Goal: Information Seeking & Learning: Learn about a topic

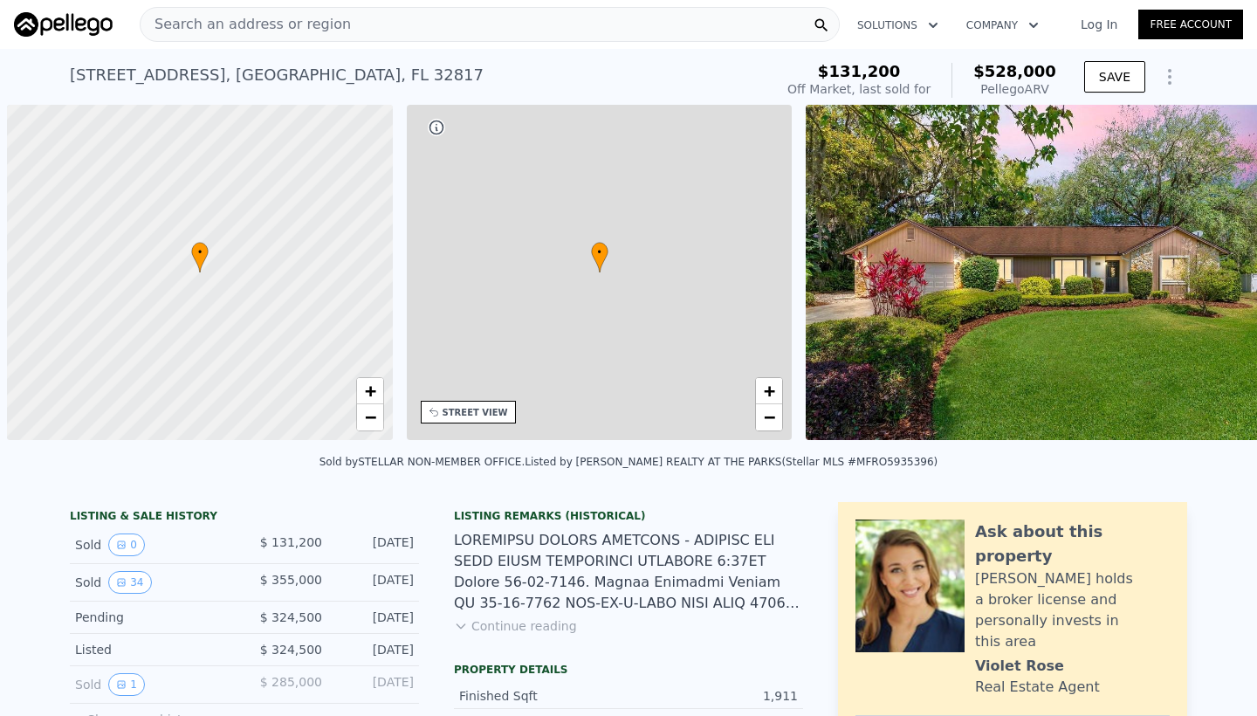
click at [163, 704] on button "Show more history" at bounding box center [136, 716] width 132 height 24
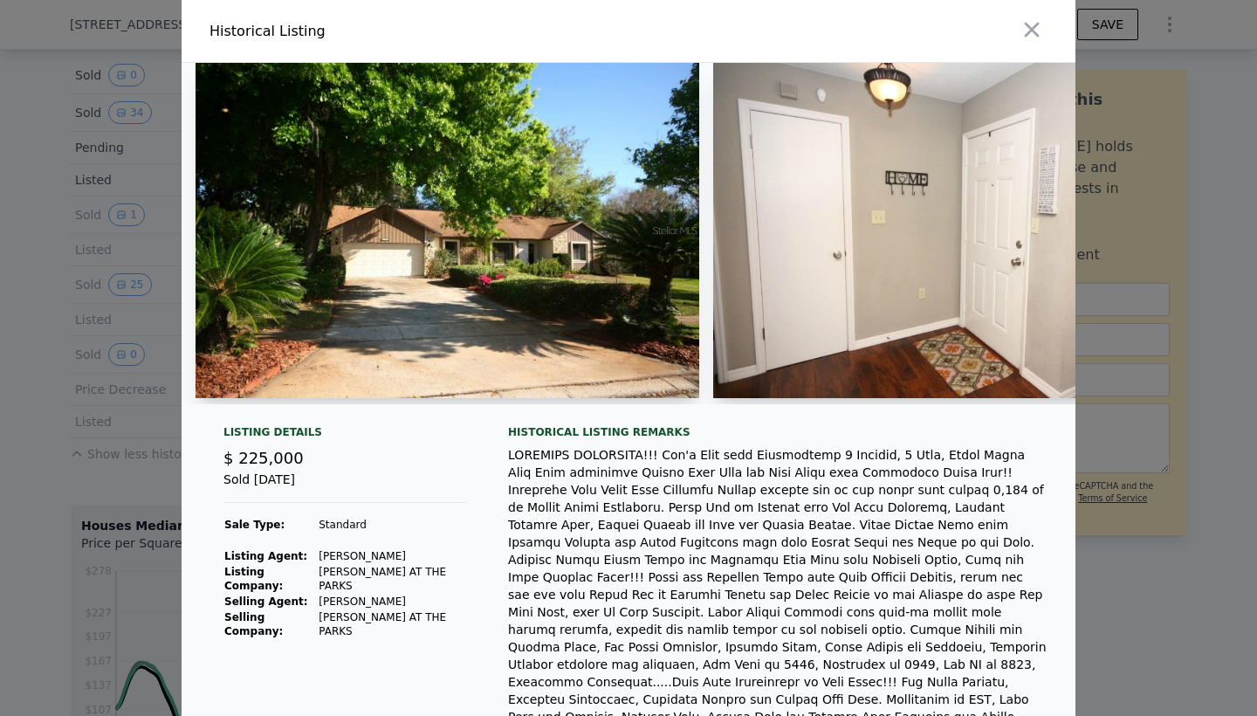
click at [440, 437] on div "Listing Details" at bounding box center [345, 435] width 243 height 21
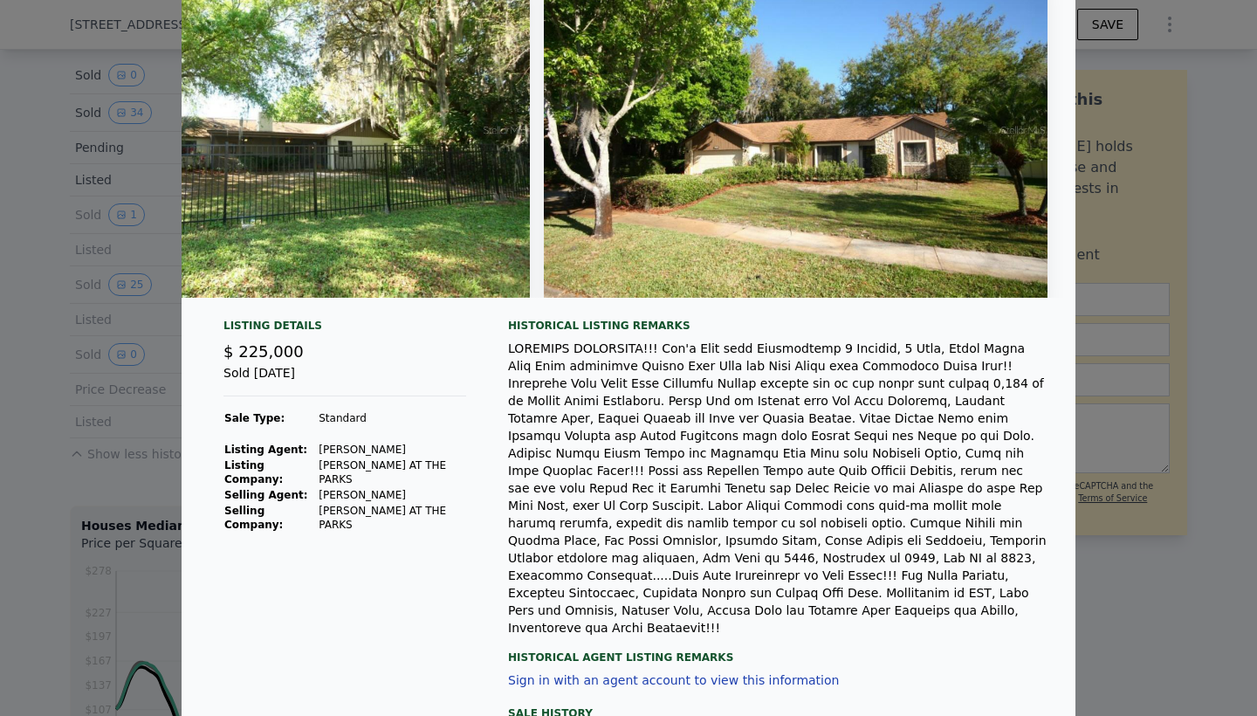
scroll to position [107, 0]
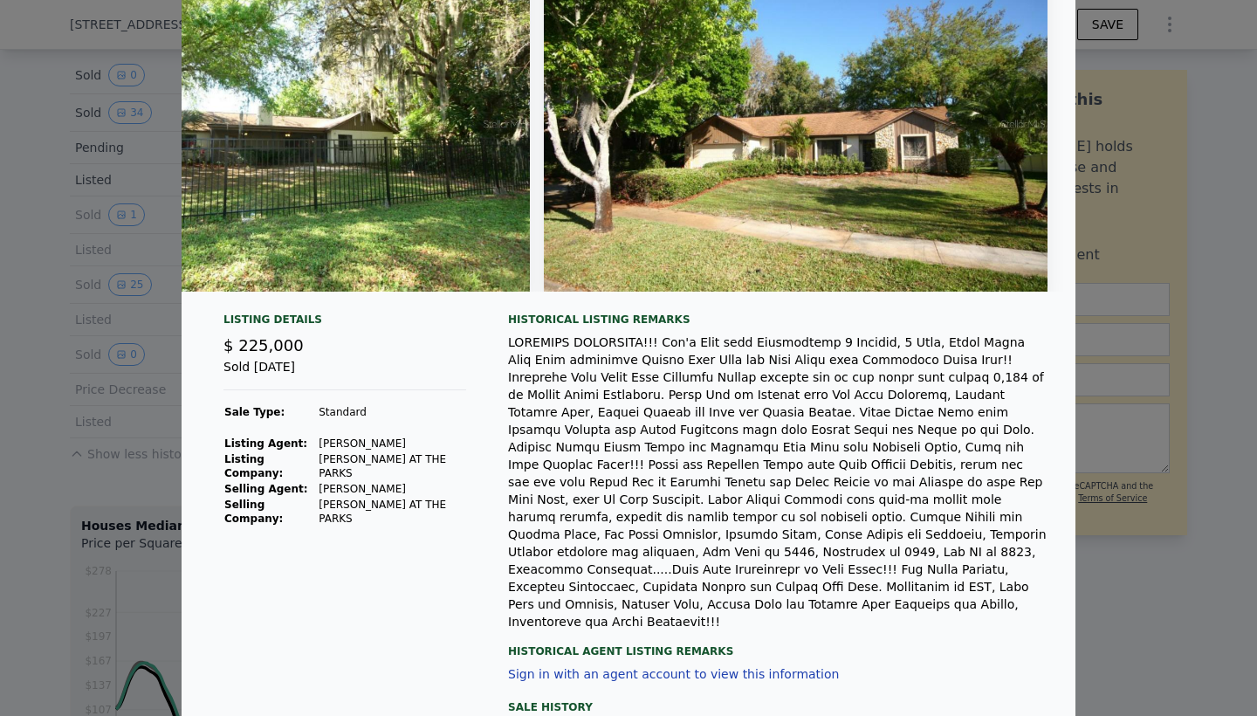
click at [1115, 571] on div at bounding box center [628, 358] width 1257 height 716
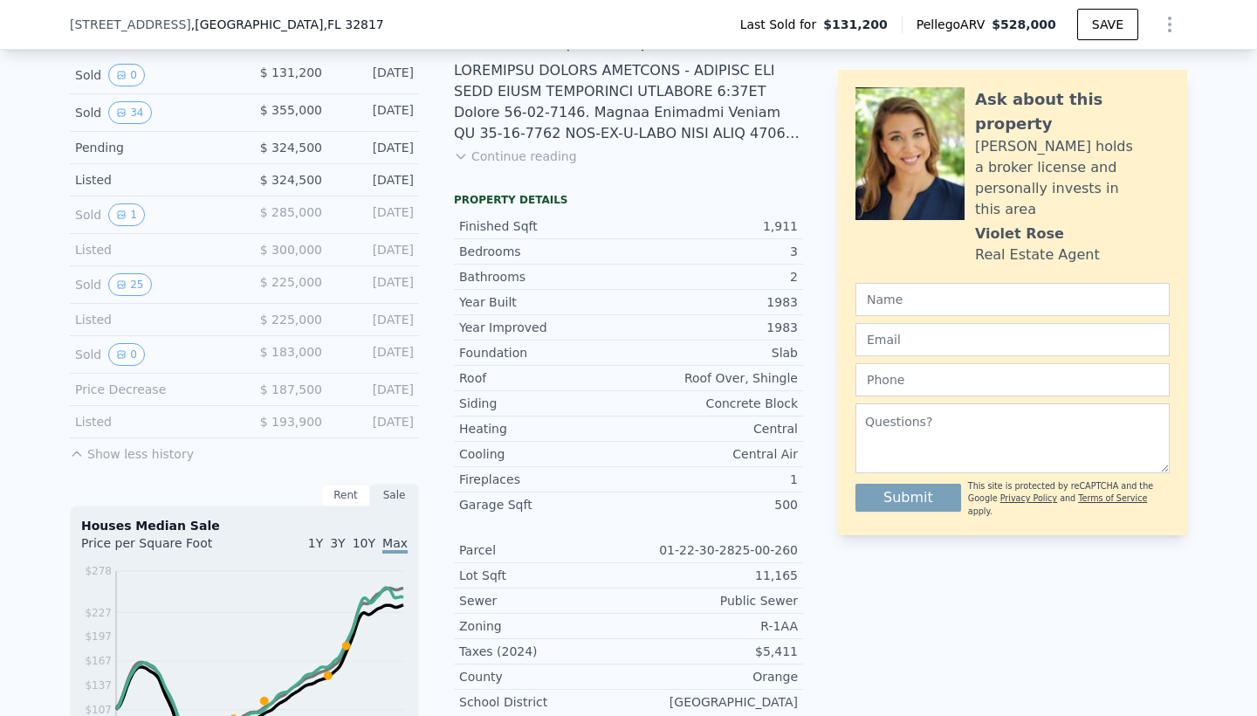
scroll to position [548, 0]
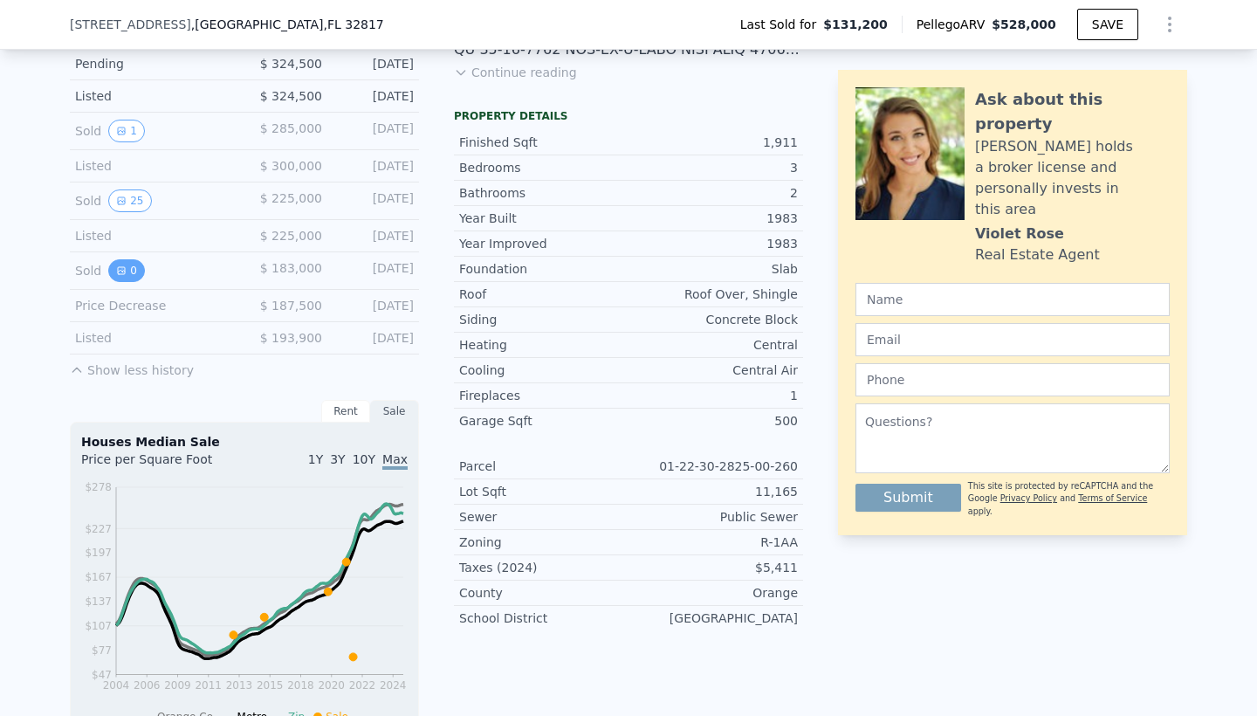
click at [132, 276] on button "0" at bounding box center [126, 270] width 37 height 23
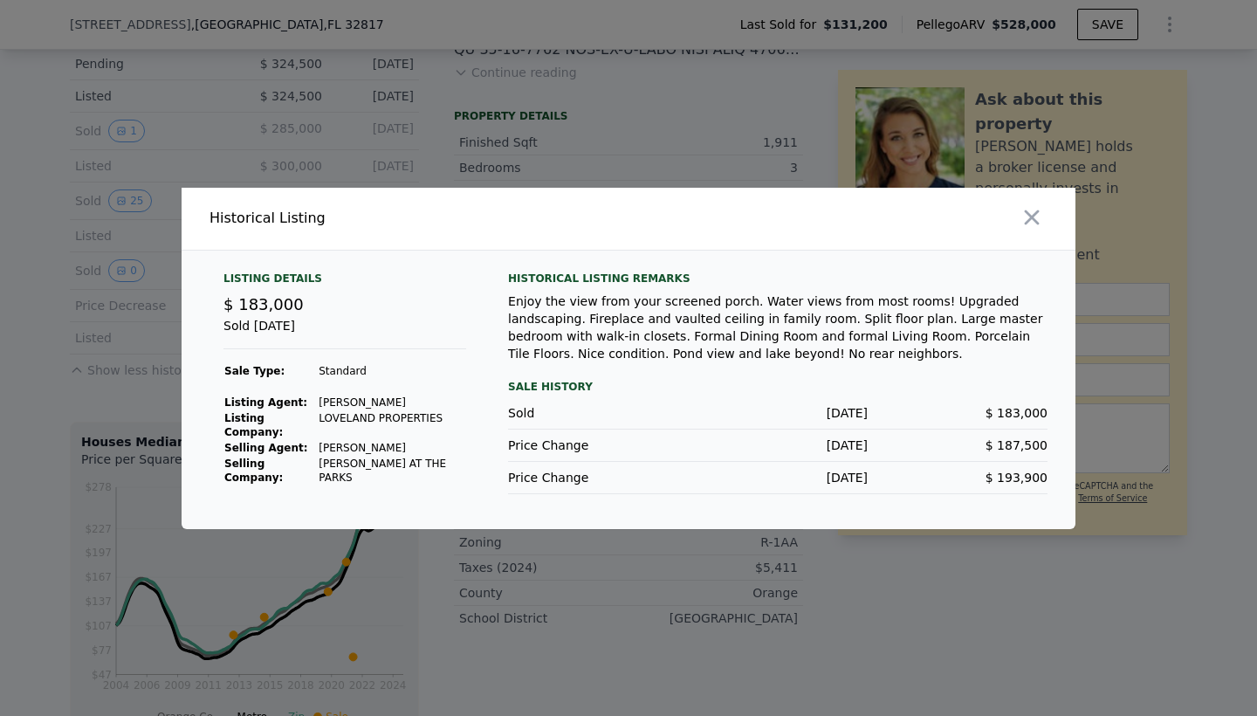
click at [112, 373] on div at bounding box center [628, 358] width 1257 height 716
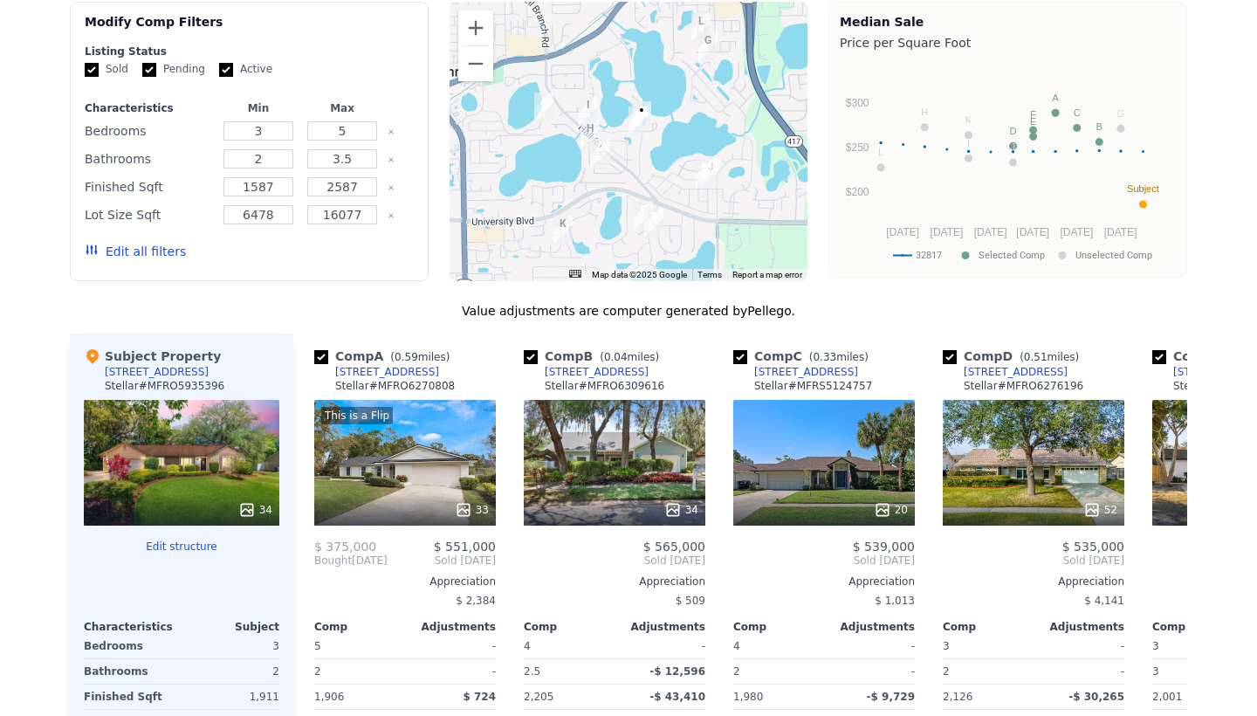
scroll to position [0, 0]
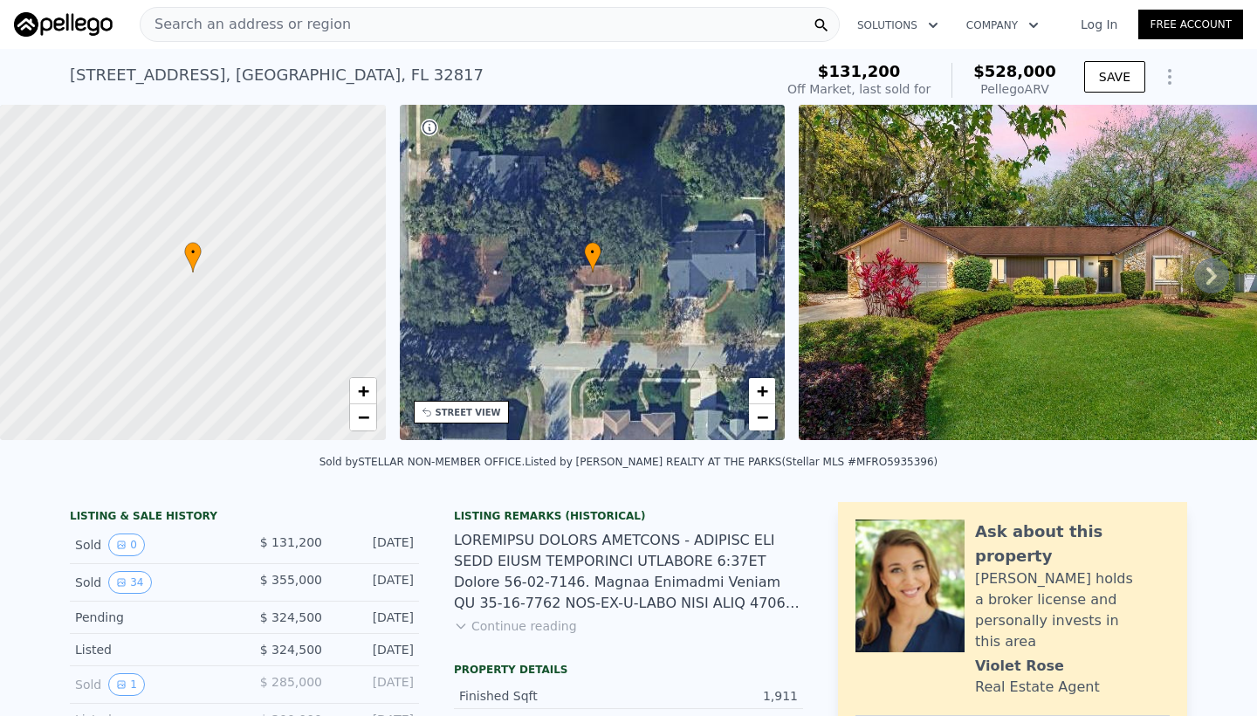
click at [236, 25] on span "Search an address or region" at bounding box center [246, 24] width 210 height 21
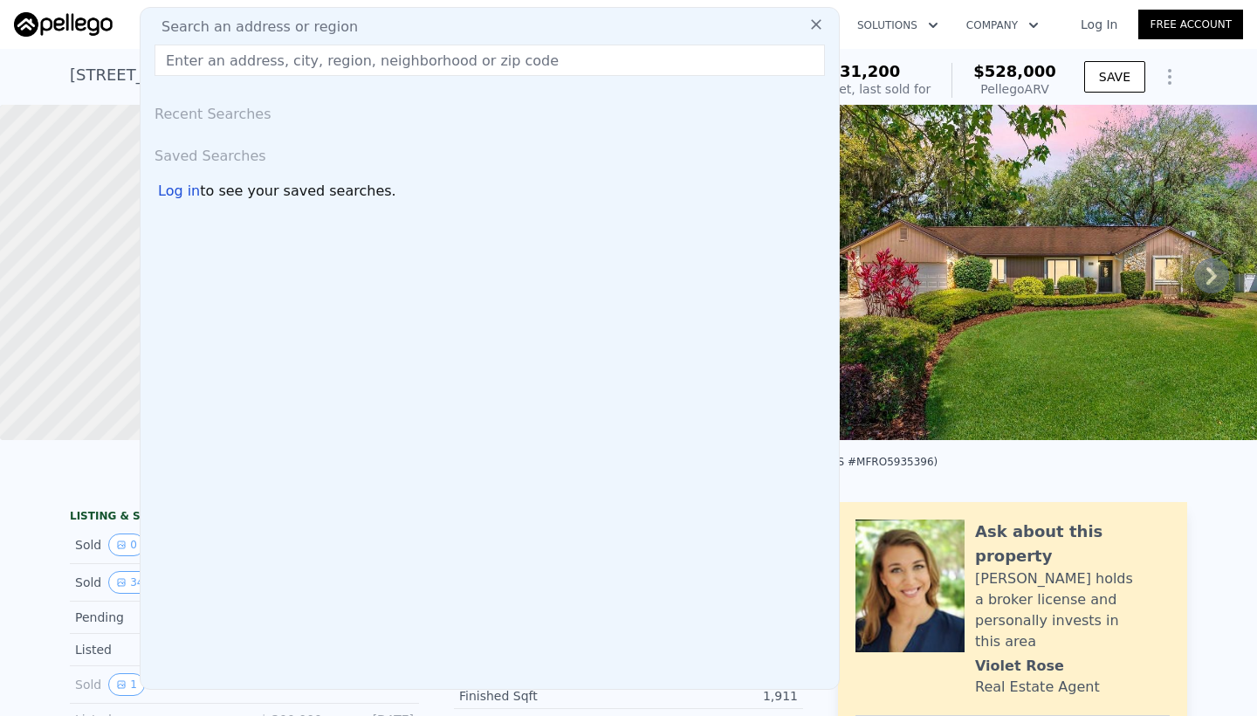
click at [810, 345] on div "Recent Searches Saved Searches Log in to see your saved searches." at bounding box center [490, 389] width 699 height 599
click at [1000, 344] on img at bounding box center [1050, 272] width 502 height 335
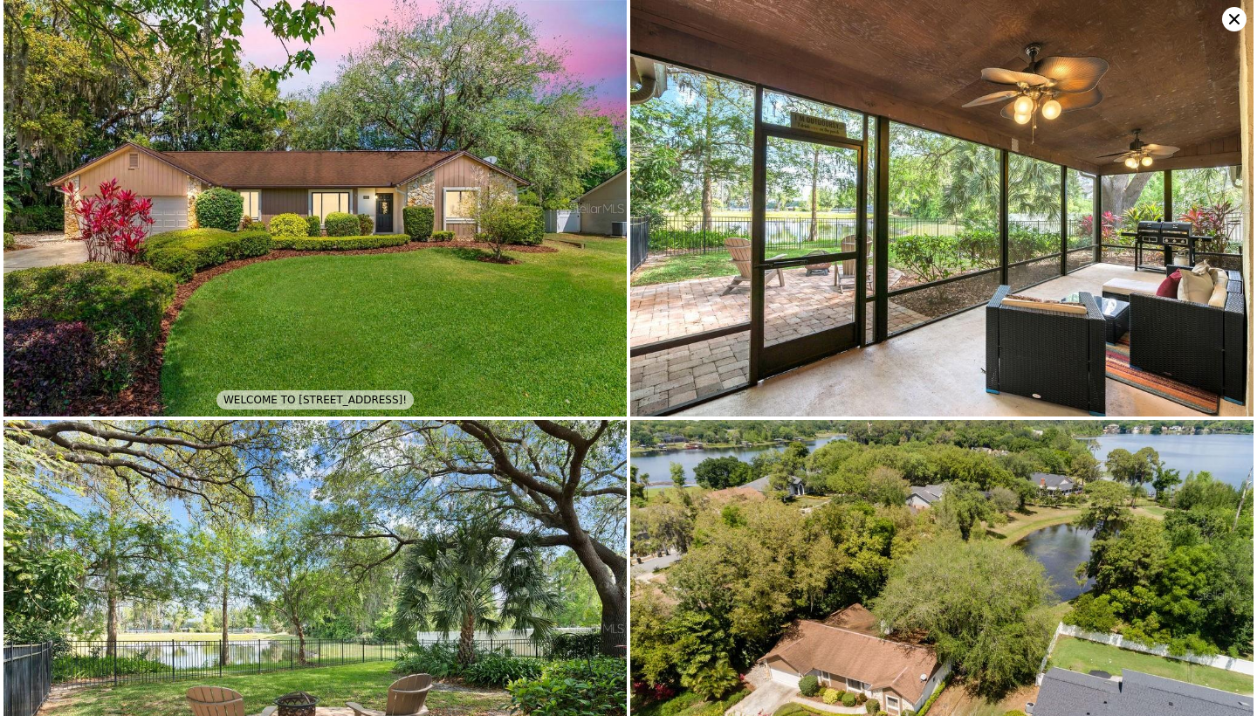
click at [1234, 20] on icon at bounding box center [1234, 19] width 10 height 10
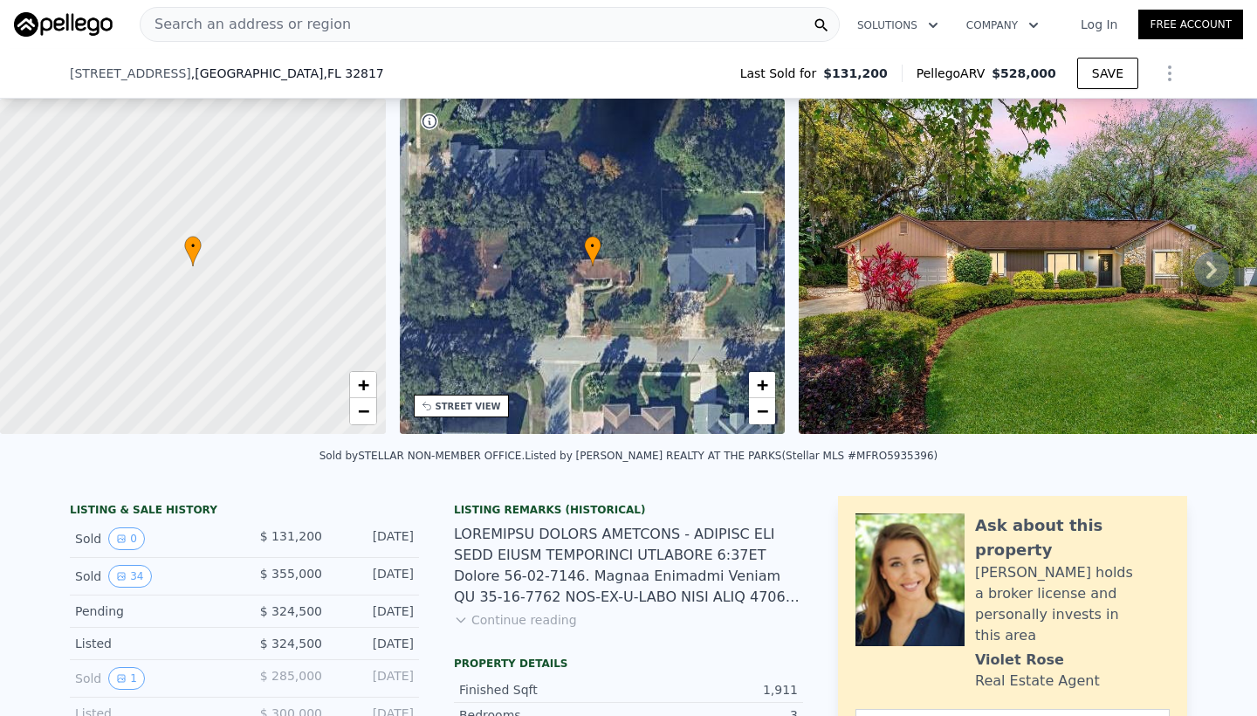
scroll to position [386, 0]
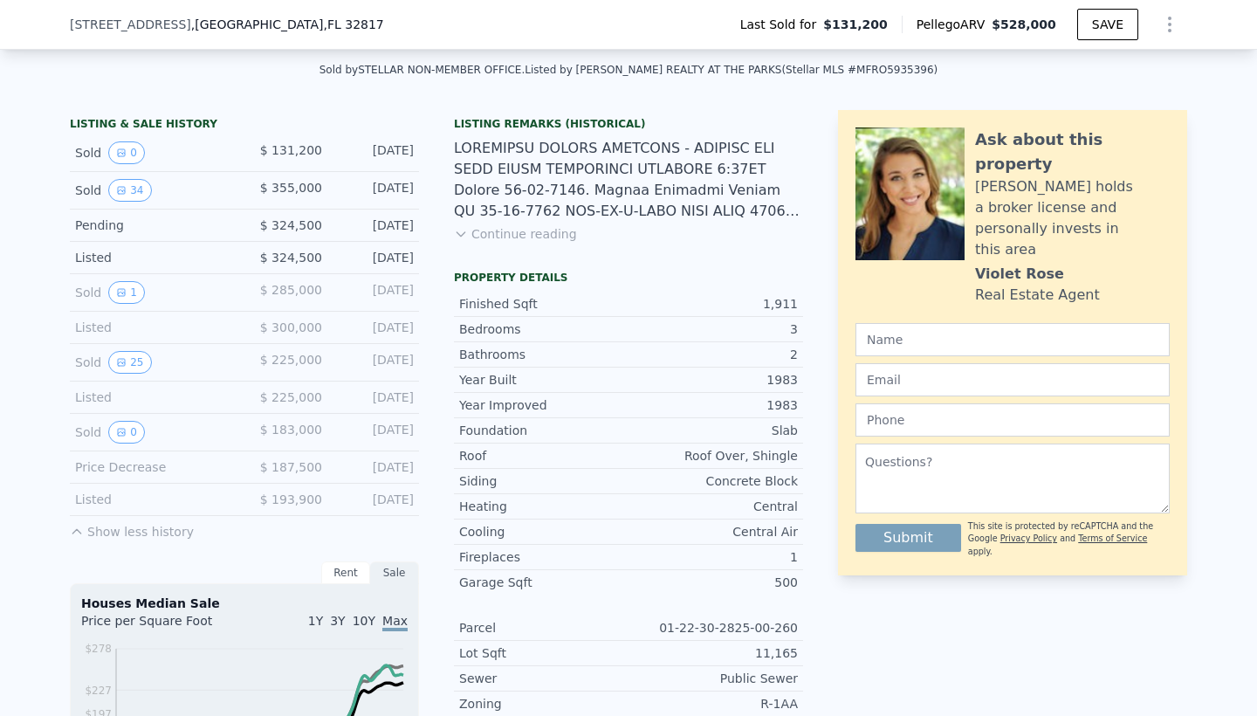
click at [356, 29] on div "[STREET_ADDRESS] Last Sold for $131,200 Pellego ARV $528,000 SAVE" at bounding box center [629, 24] width 1118 height 49
click at [323, 24] on span ", FL 32817" at bounding box center [353, 24] width 60 height 14
click at [363, 26] on div "[STREET_ADDRESS] Last Sold for $131,200 Pellego ARV $528,000 SAVE" at bounding box center [629, 24] width 1118 height 49
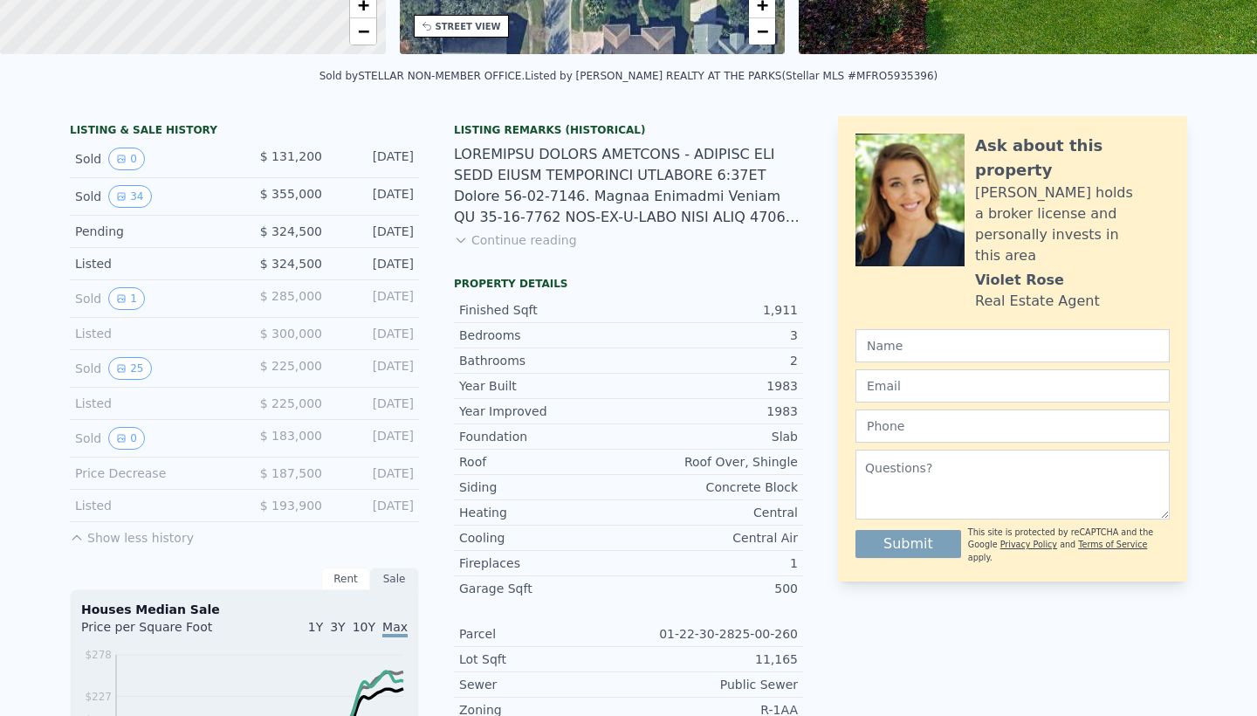
scroll to position [0, 0]
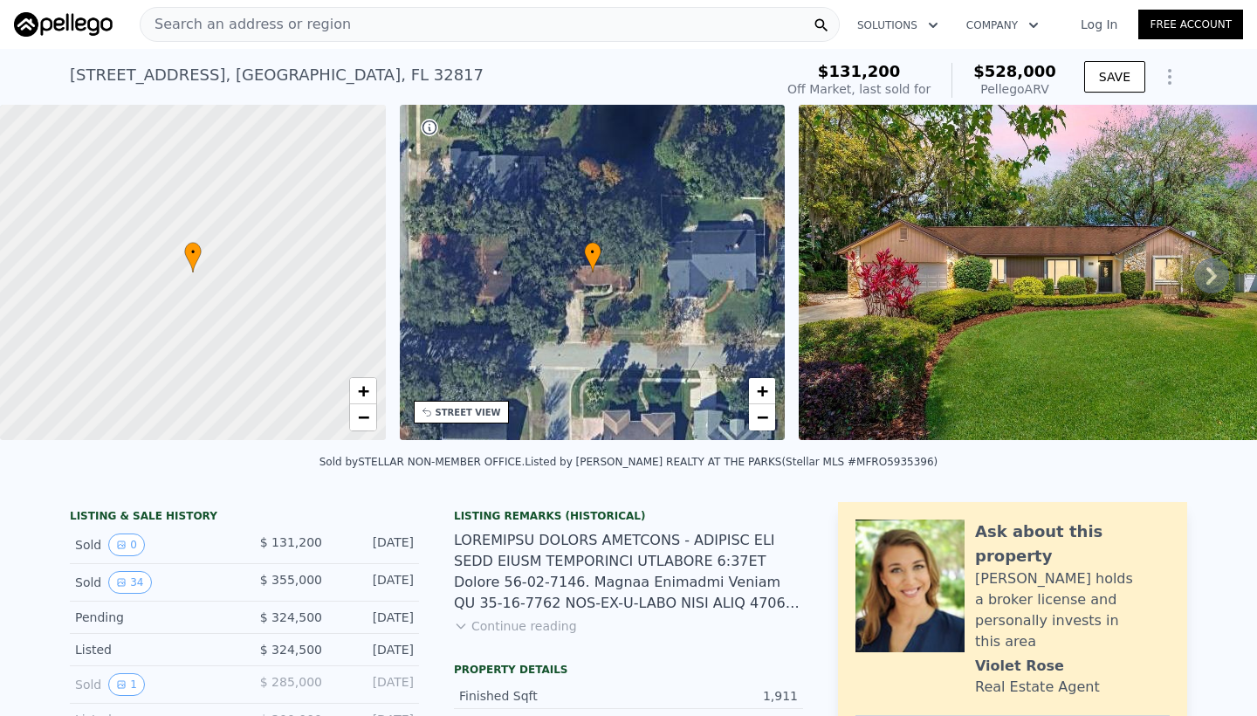
click at [407, 31] on div "Search an address or region" at bounding box center [490, 24] width 700 height 35
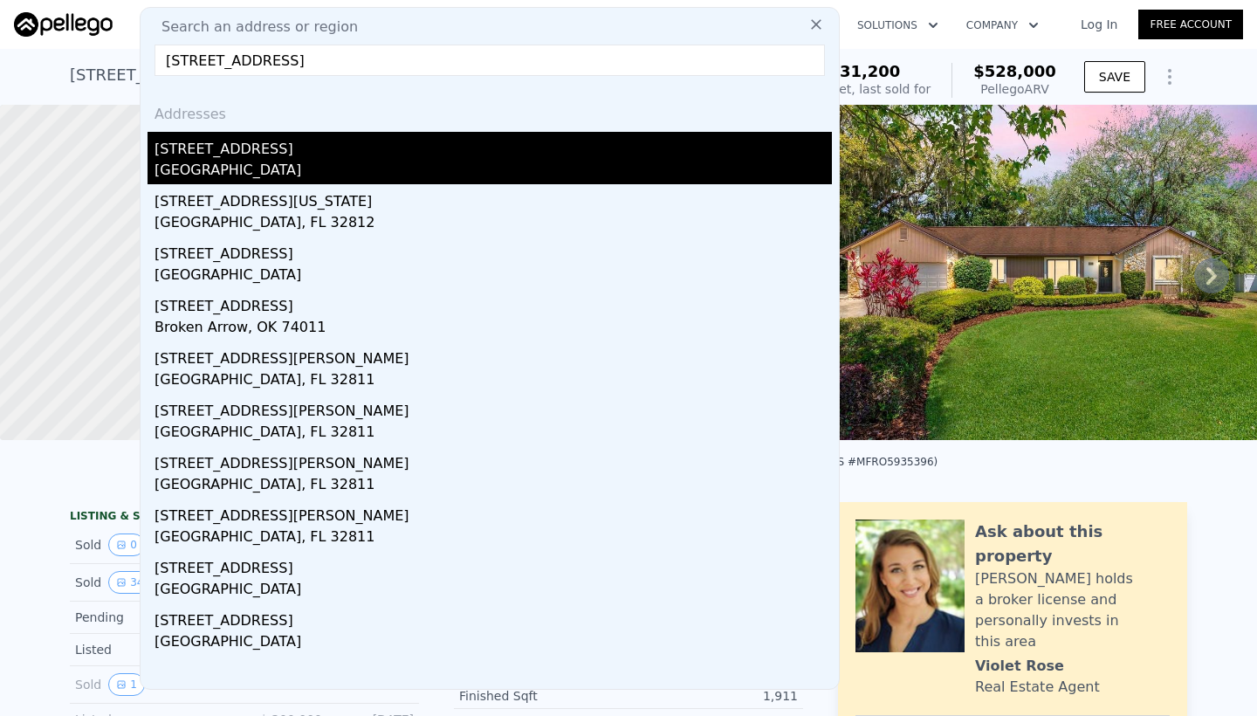
type input "[STREET_ADDRESS]"
click at [221, 161] on div "[GEOGRAPHIC_DATA]" at bounding box center [494, 172] width 678 height 24
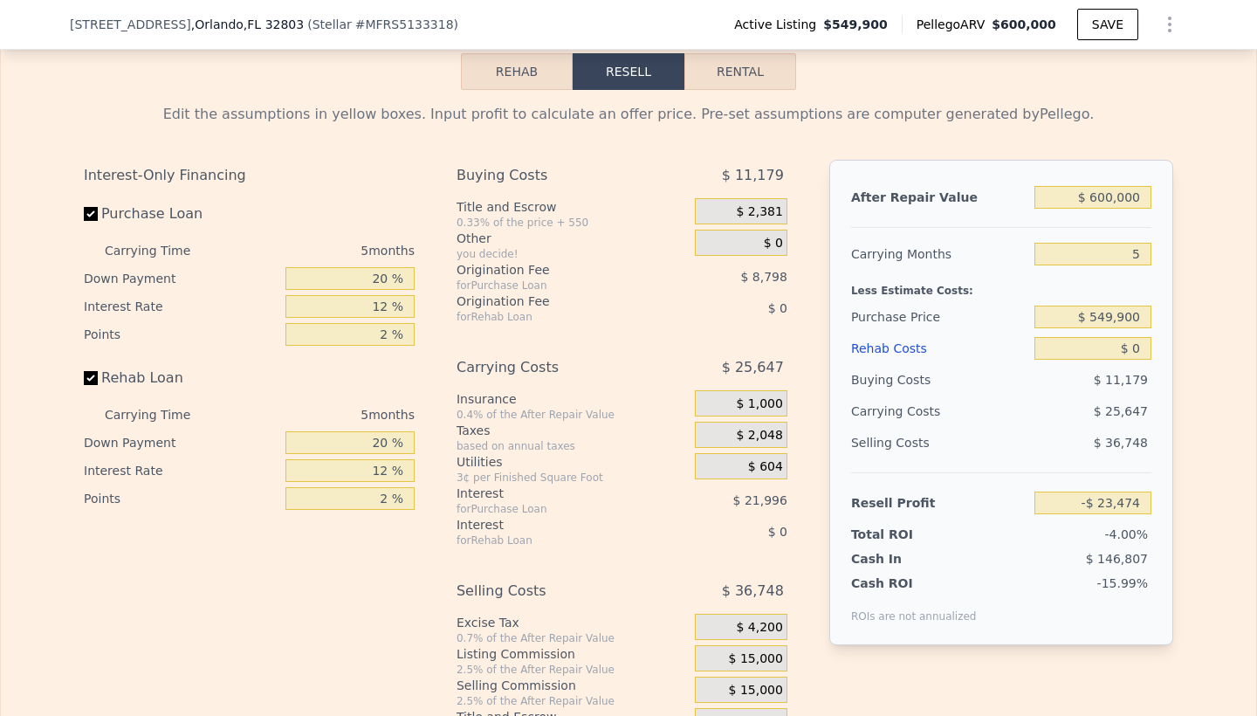
scroll to position [2779, 0]
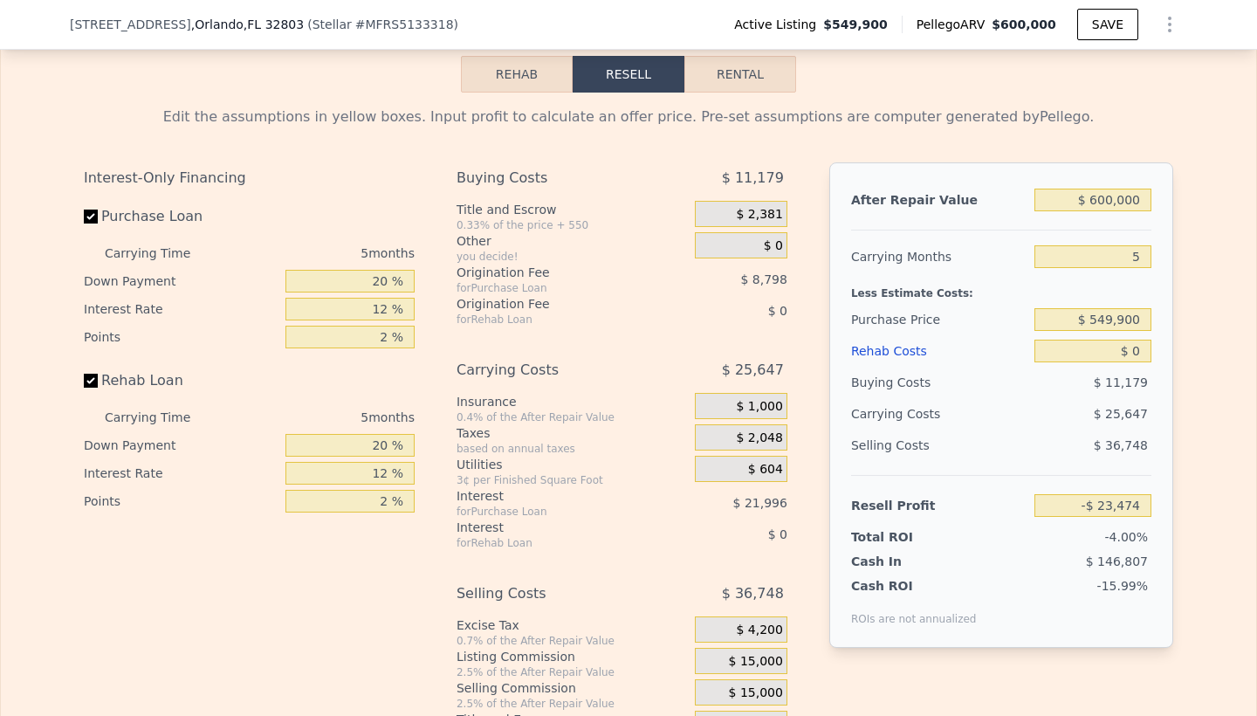
click at [525, 79] on button "Rehab" at bounding box center [517, 74] width 112 height 37
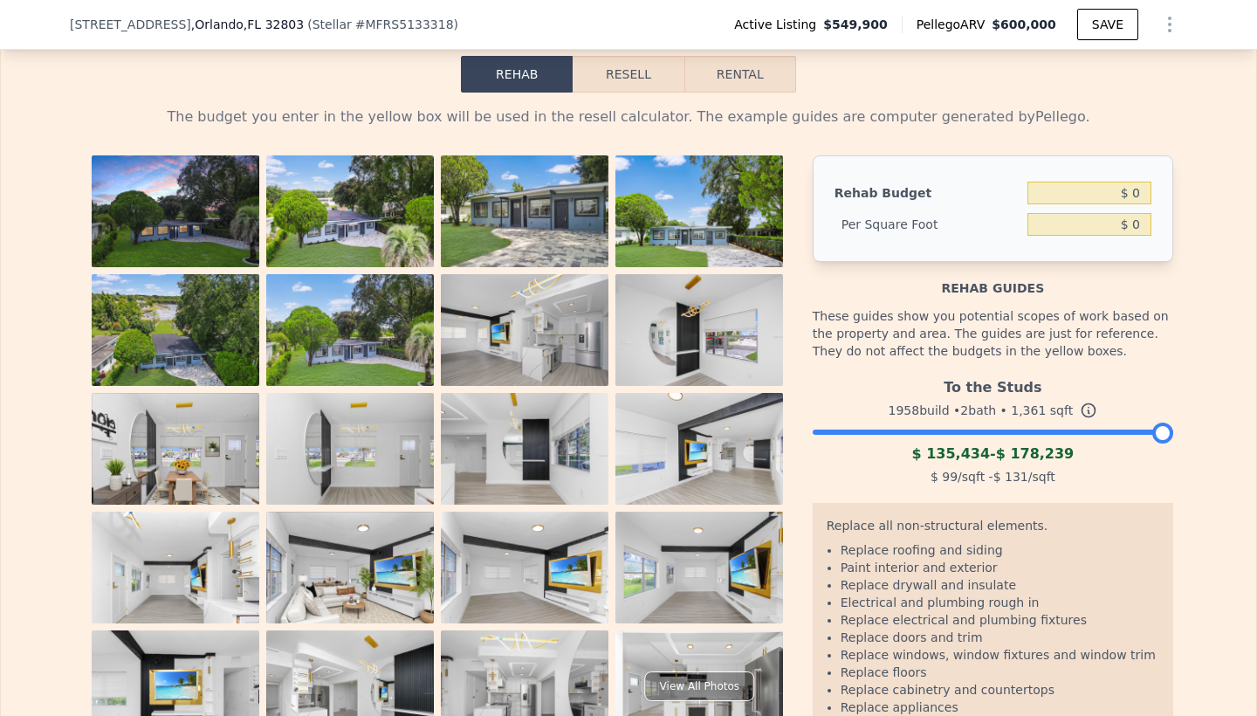
click at [759, 81] on button "Rental" at bounding box center [741, 74] width 112 height 37
select select "30"
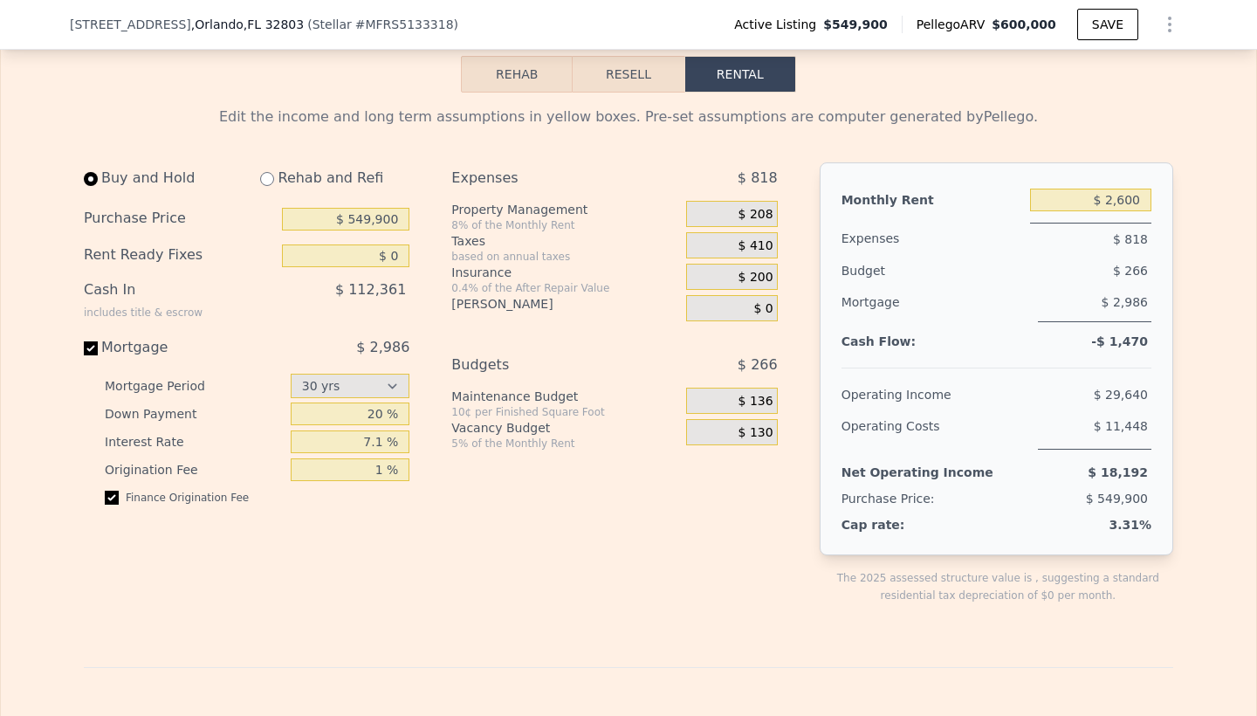
click at [524, 73] on button "Rehab" at bounding box center [517, 74] width 112 height 37
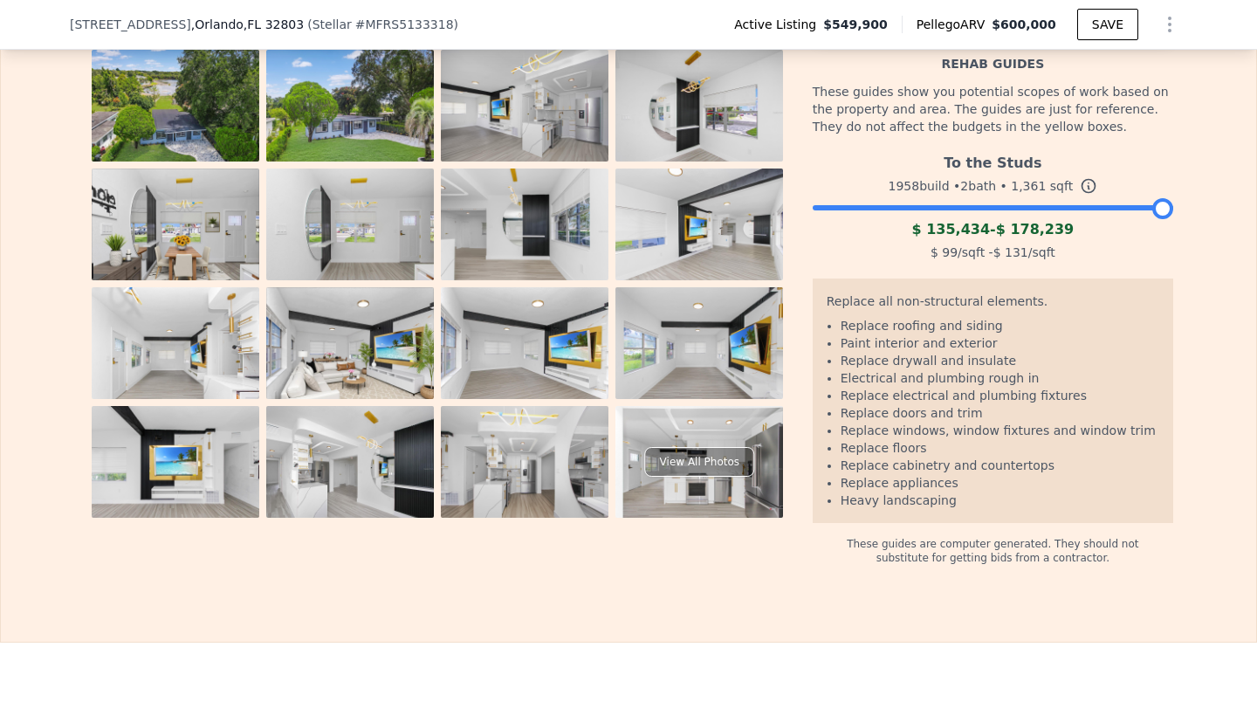
scroll to position [2938, 0]
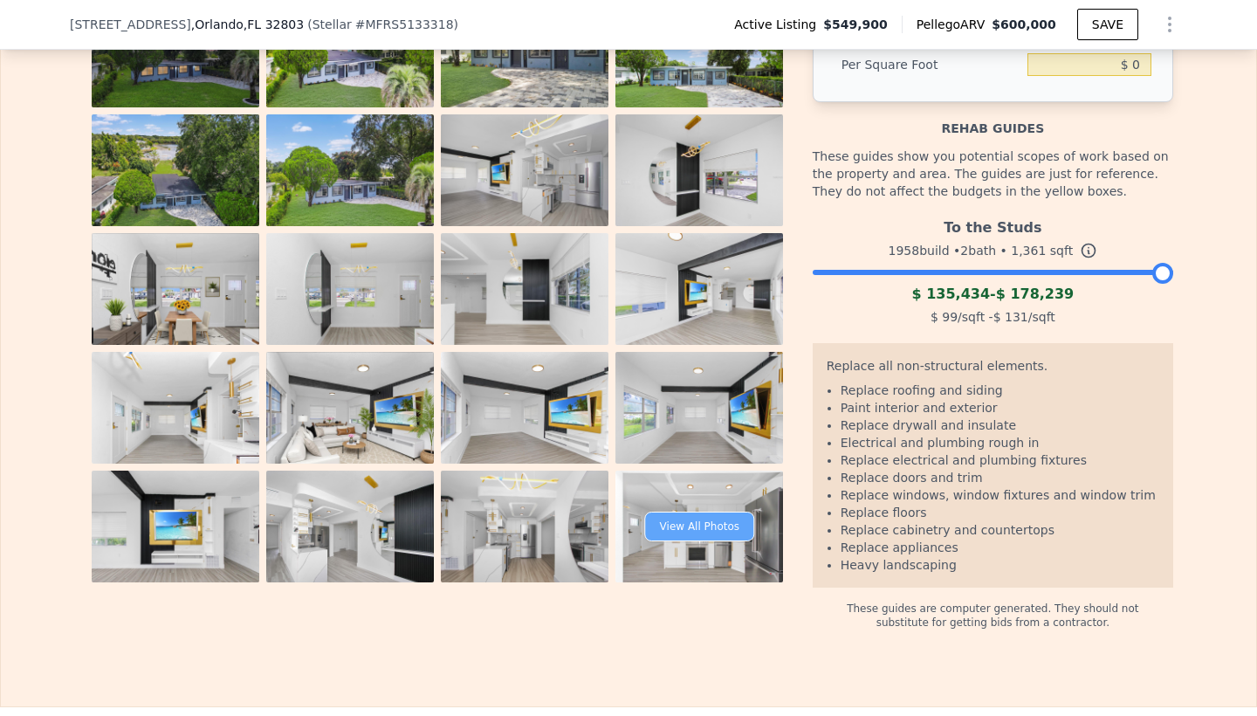
click at [678, 528] on div "View All Photos" at bounding box center [699, 527] width 109 height 30
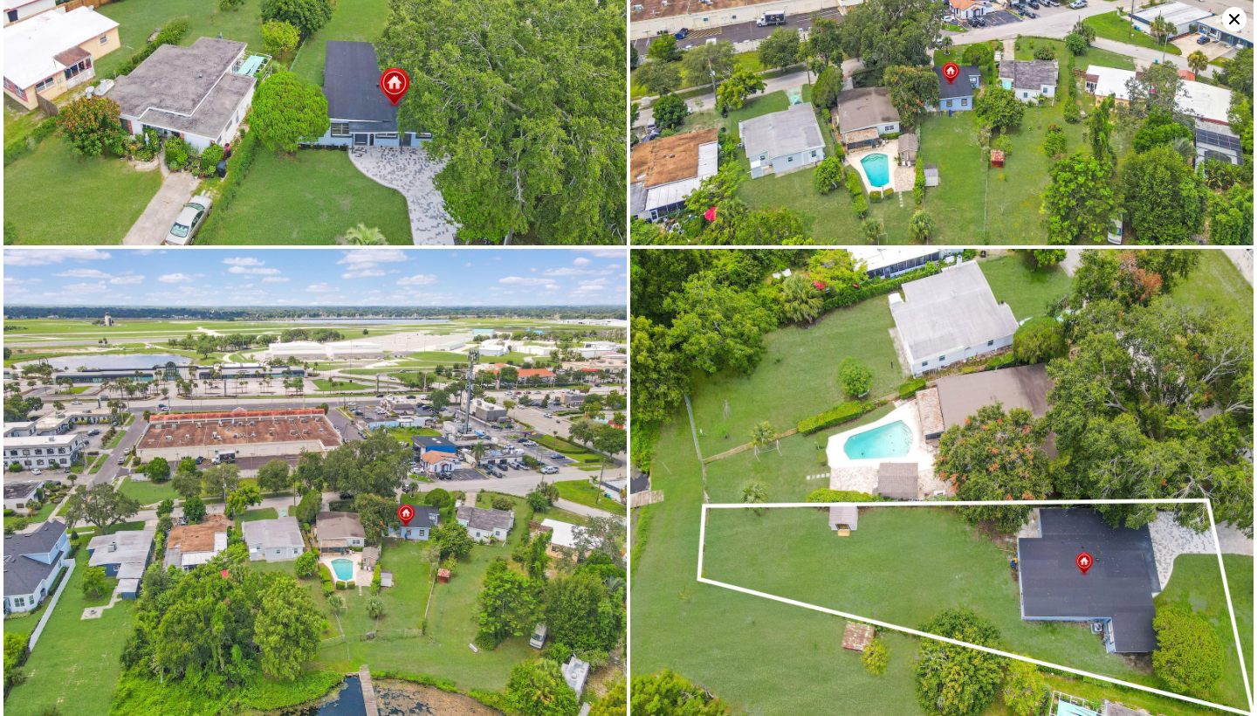
scroll to position [10587, 0]
type input "5"
type input "2"
type input "3.5"
type input "1587"
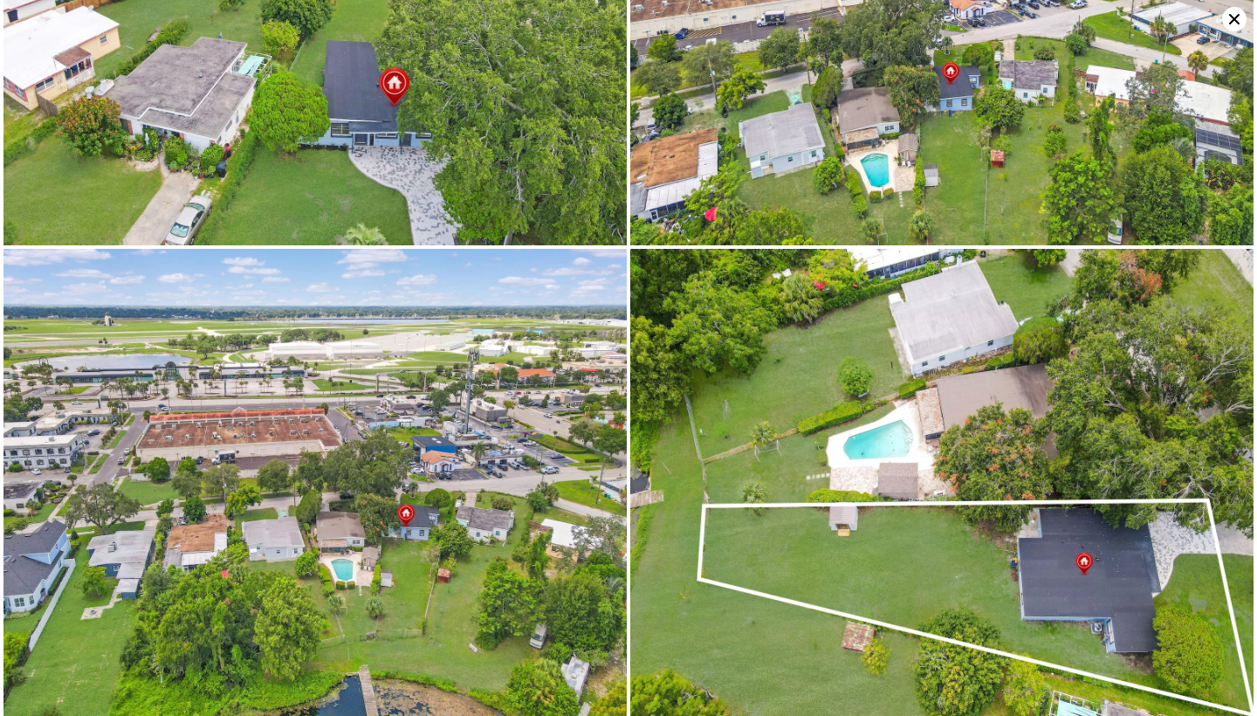
type input "2587"
type input "6478"
type input "16077"
type input "4"
type input "1"
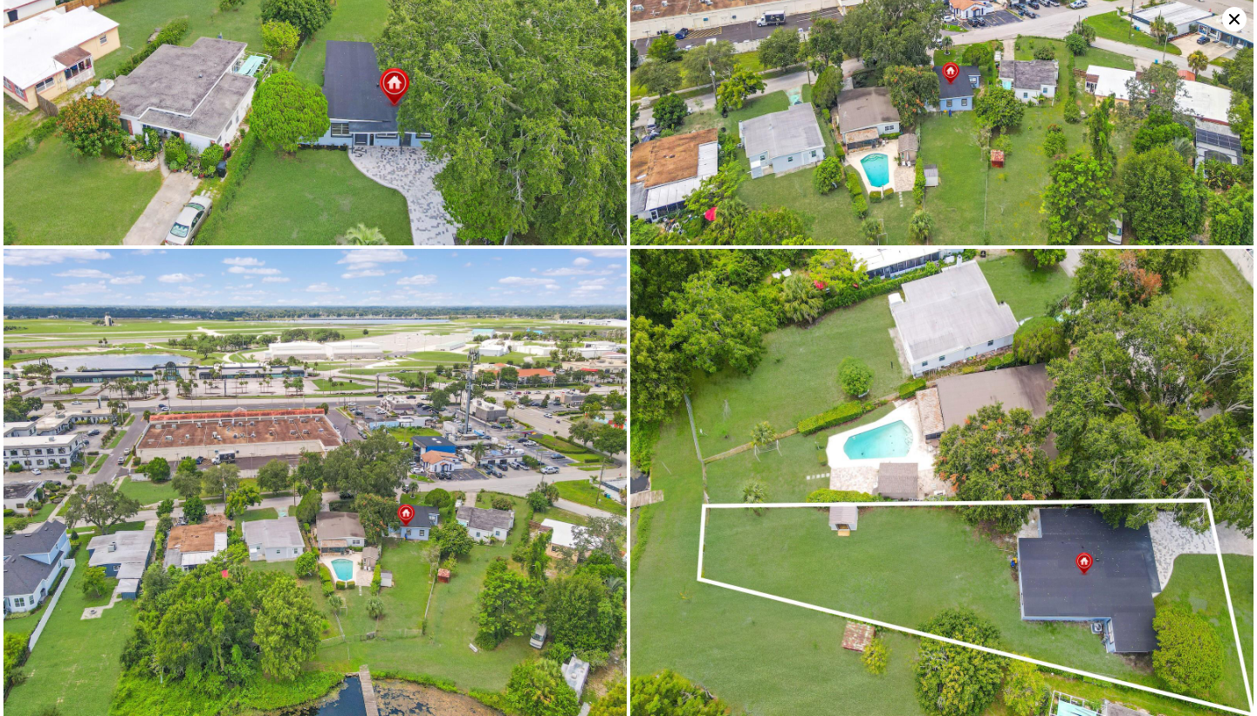
type input "3"
type input "1050"
type input "1737"
type input "7637"
type input "14105"
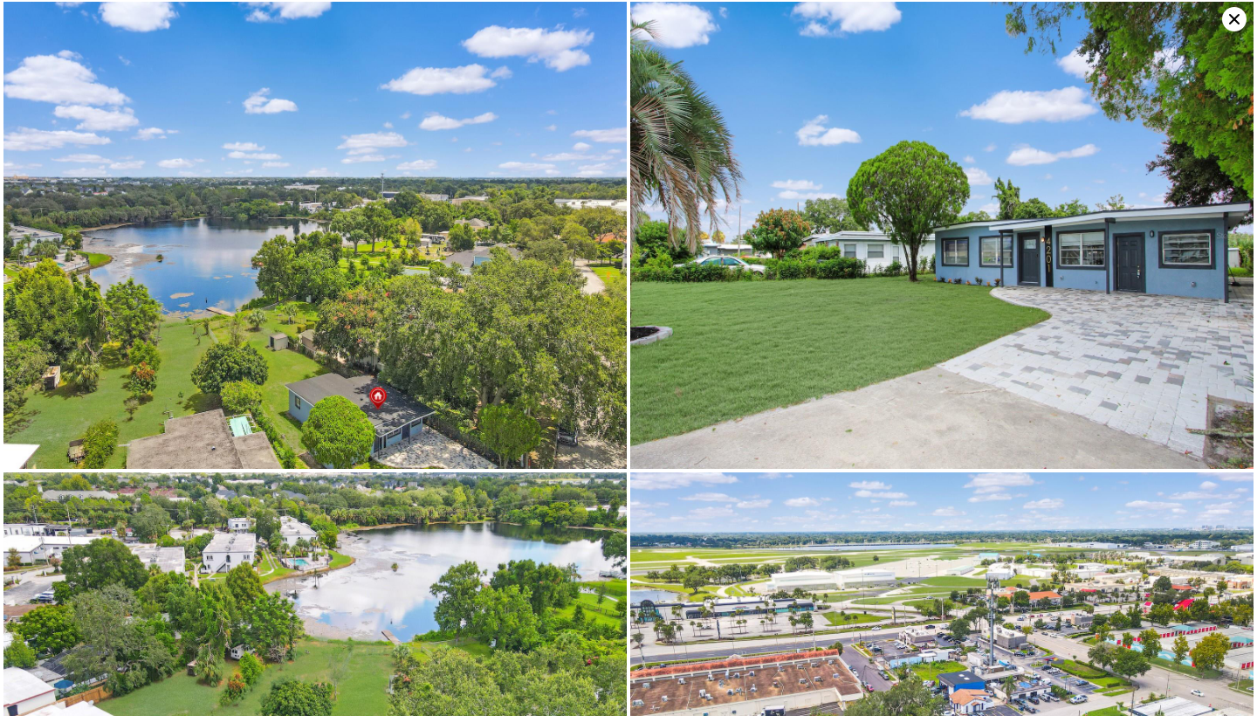
scroll to position [9893, 0]
